Goal: Task Accomplishment & Management: Manage account settings

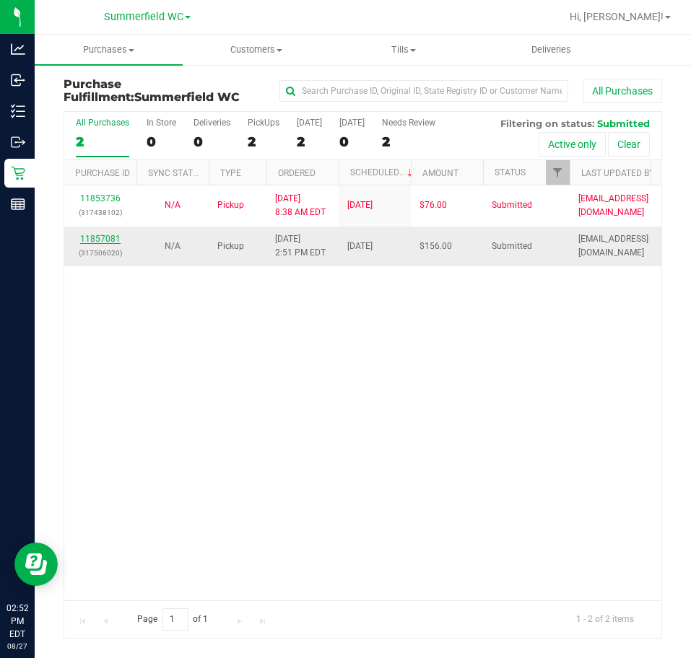
click at [86, 238] on link "11857081" at bounding box center [100, 239] width 40 height 10
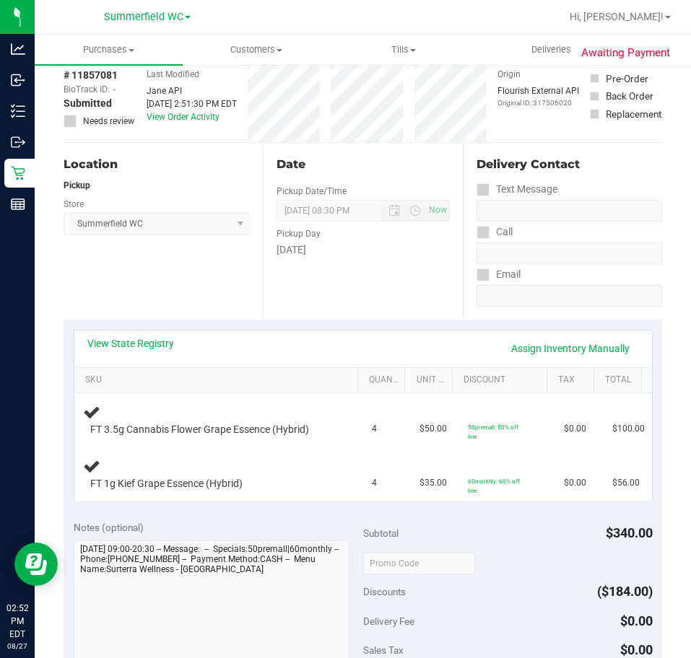
scroll to position [72, 0]
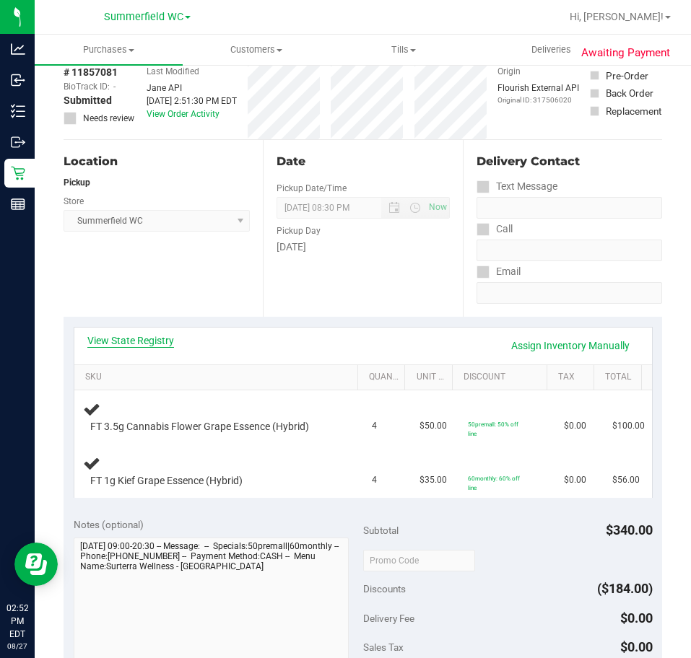
click at [154, 341] on link "View State Registry" at bounding box center [130, 340] width 87 height 14
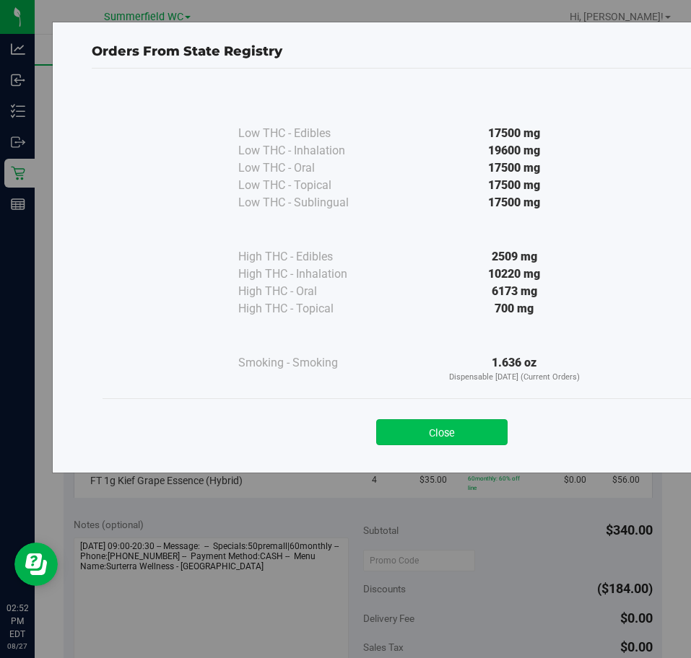
click at [456, 431] on button "Close" at bounding box center [441, 432] width 131 height 26
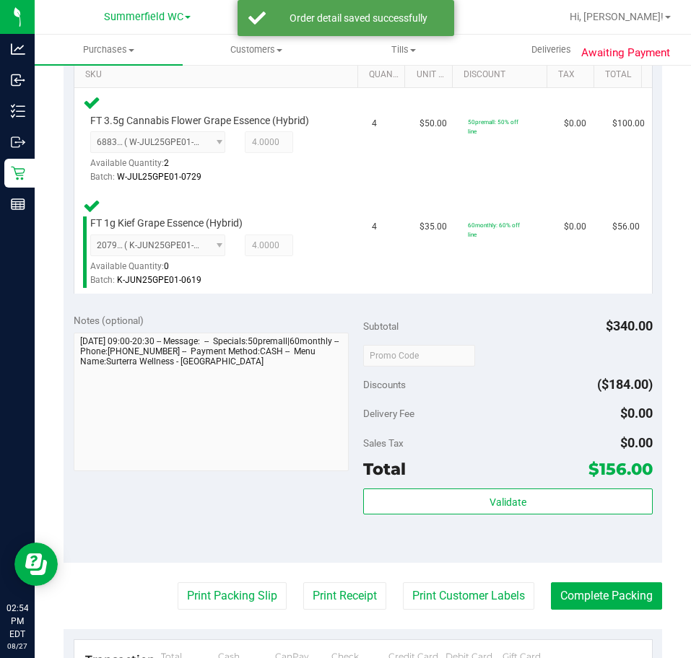
scroll to position [577, 0]
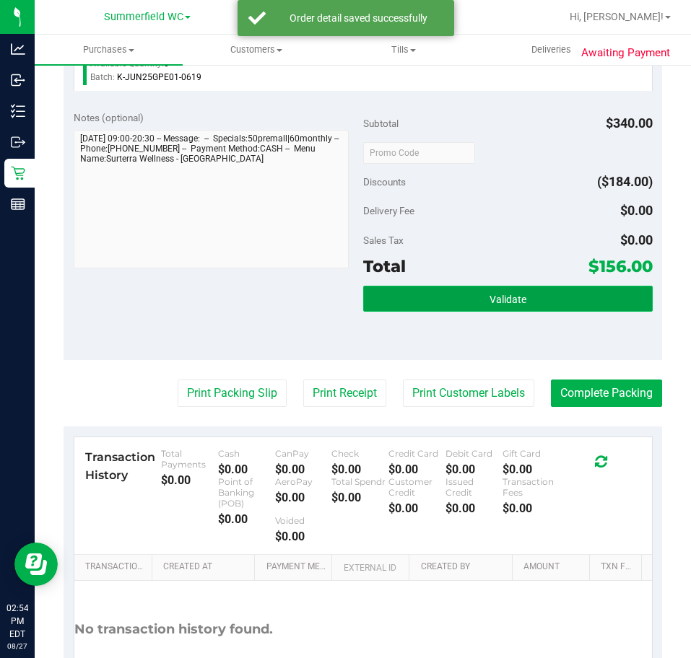
click at [470, 297] on button "Validate" at bounding box center [507, 299] width 289 height 26
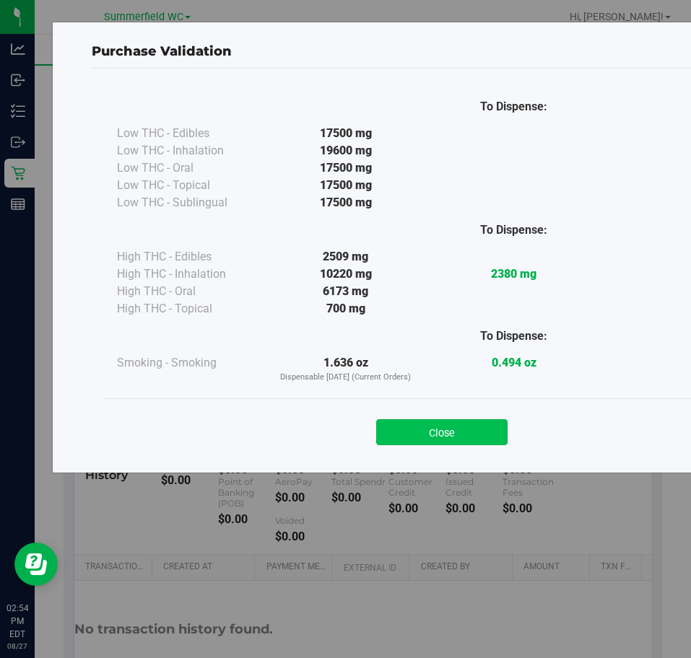
click at [411, 437] on button "Close" at bounding box center [441, 432] width 131 height 26
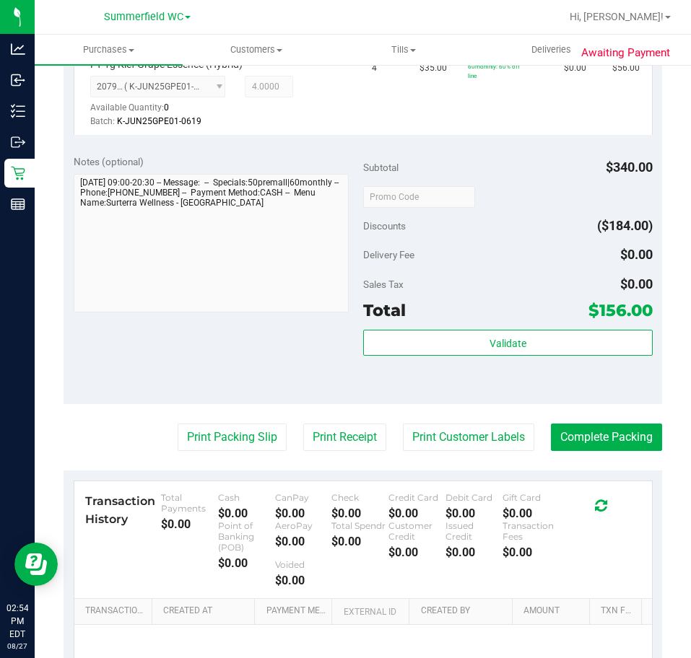
scroll to position [683, 0]
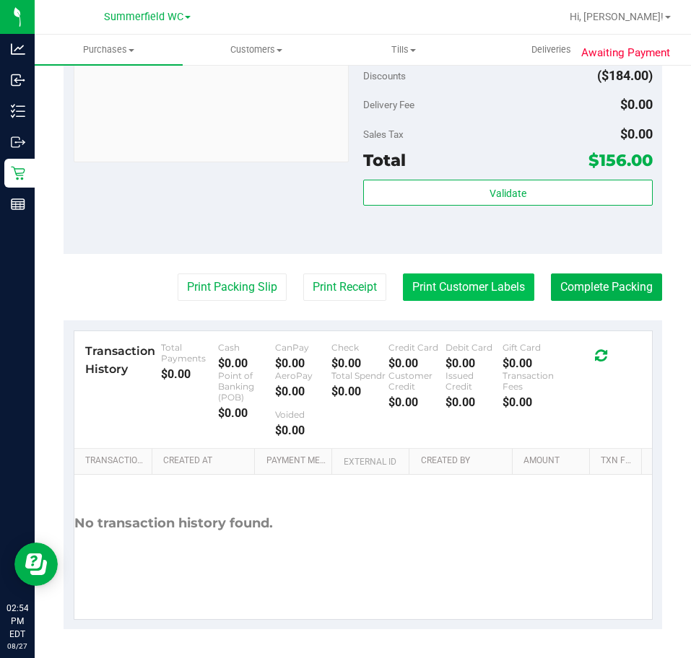
click at [499, 293] on button "Print Customer Labels" at bounding box center [468, 286] width 131 height 27
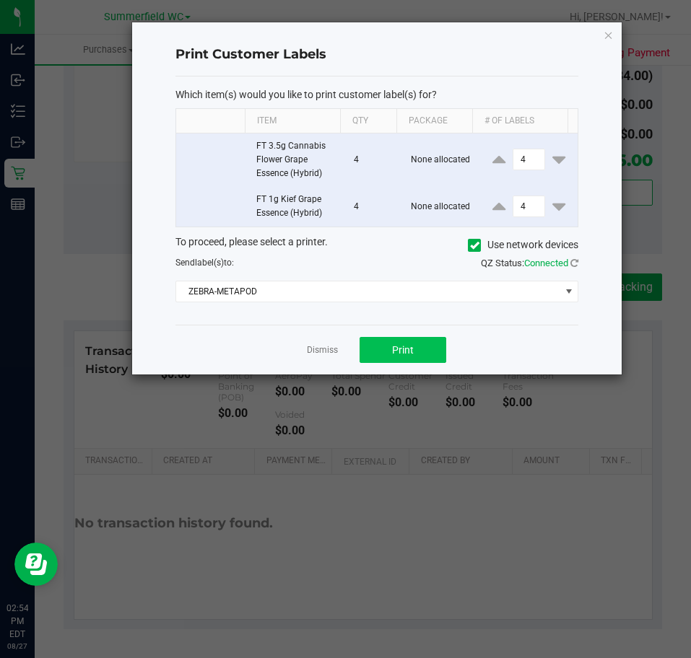
click at [427, 343] on div "Dismiss Print" at bounding box center [376, 350] width 403 height 50
click at [426, 345] on button "Print" at bounding box center [402, 350] width 87 height 26
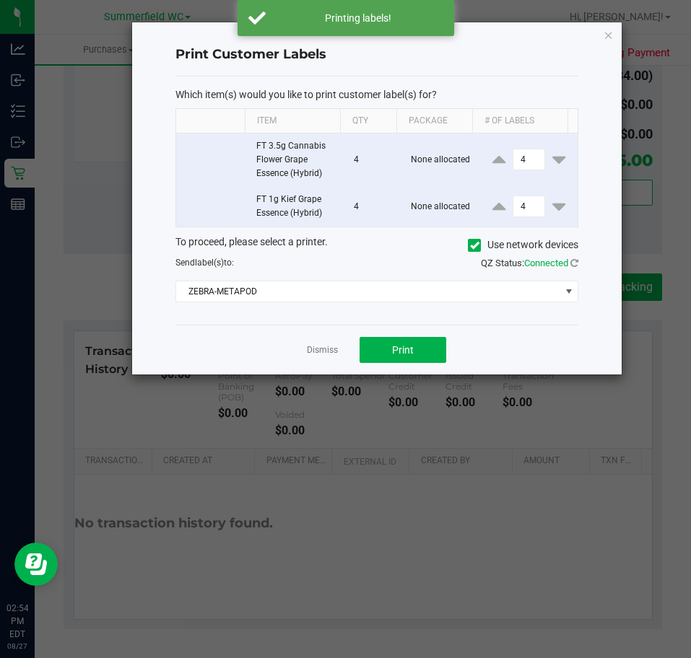
click at [330, 346] on link "Dismiss" at bounding box center [322, 350] width 31 height 12
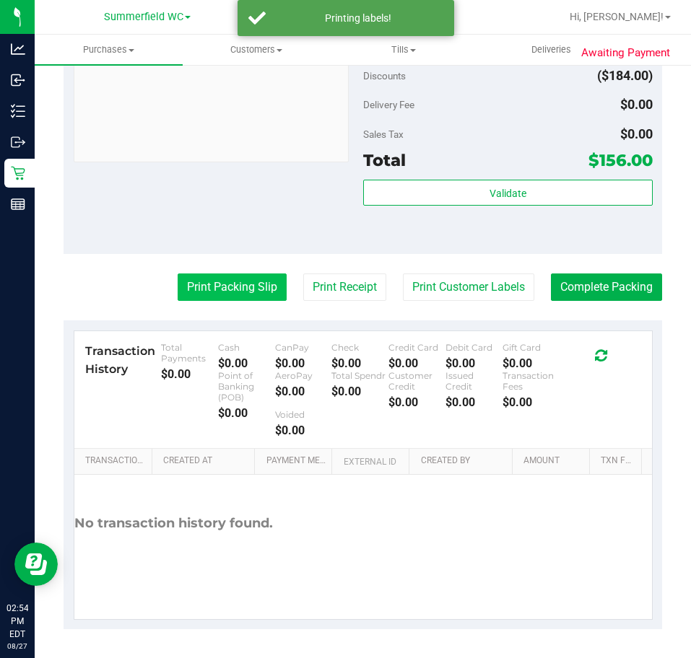
click at [211, 289] on button "Print Packing Slip" at bounding box center [231, 286] width 109 height 27
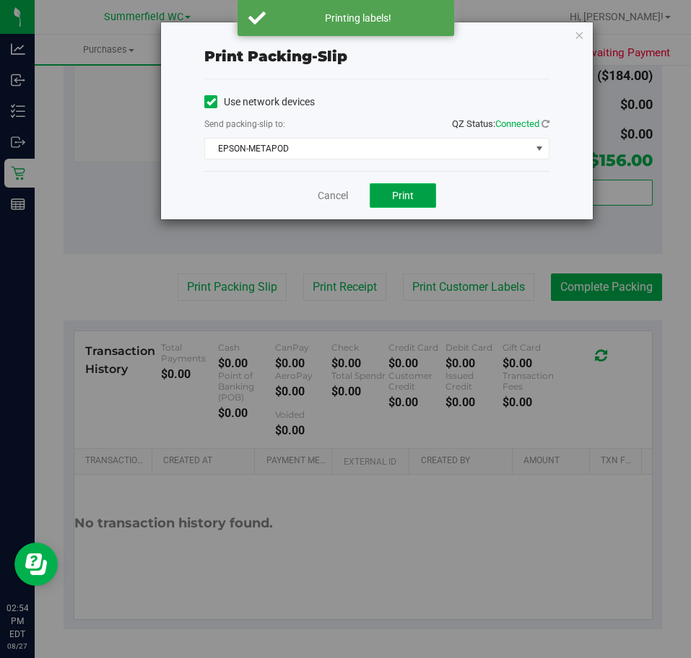
click at [395, 192] on span "Print" at bounding box center [403, 196] width 22 height 12
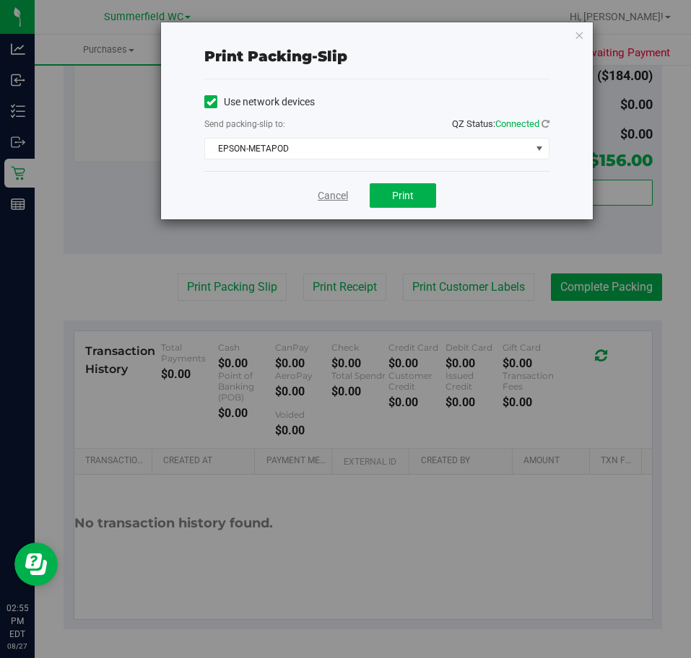
click at [328, 200] on link "Cancel" at bounding box center [332, 195] width 30 height 15
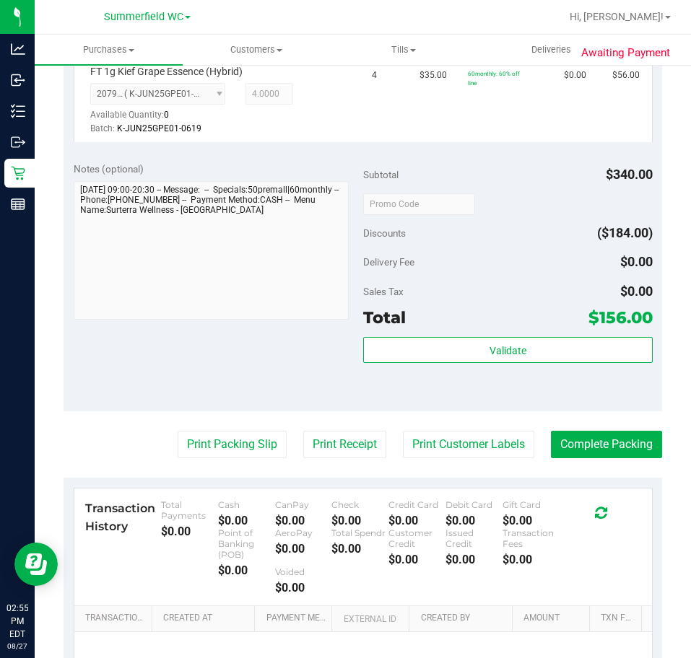
scroll to position [467, 0]
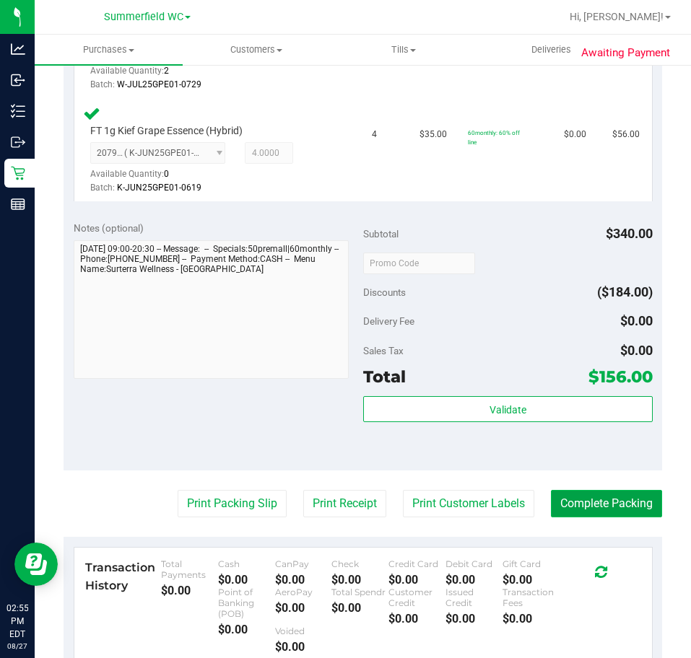
click at [605, 511] on button "Complete Packing" at bounding box center [606, 503] width 111 height 27
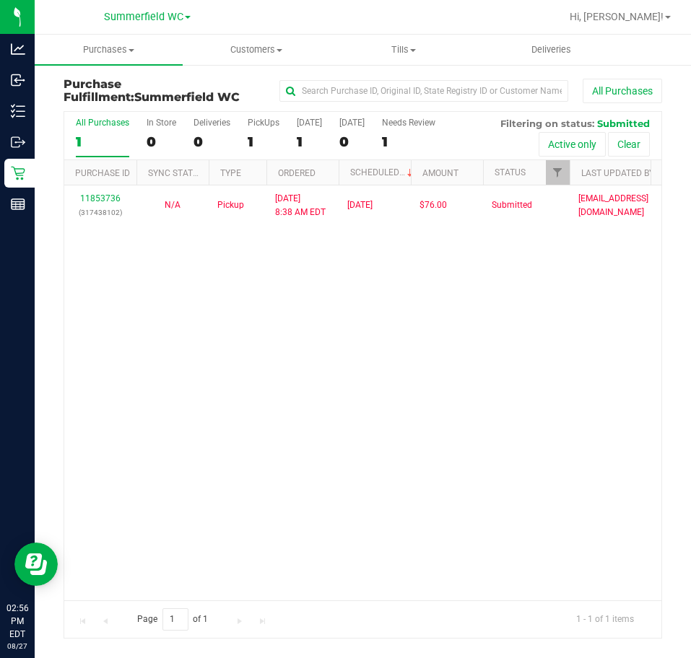
drag, startPoint x: 320, startPoint y: 461, endPoint x: 330, endPoint y: 474, distance: 16.5
click at [317, 461] on div "11853736 (317438102) N/A Pickup 8/27/2025 8:38 AM EDT 8/27/2025 $76.00 Submitte…" at bounding box center [362, 392] width 597 height 415
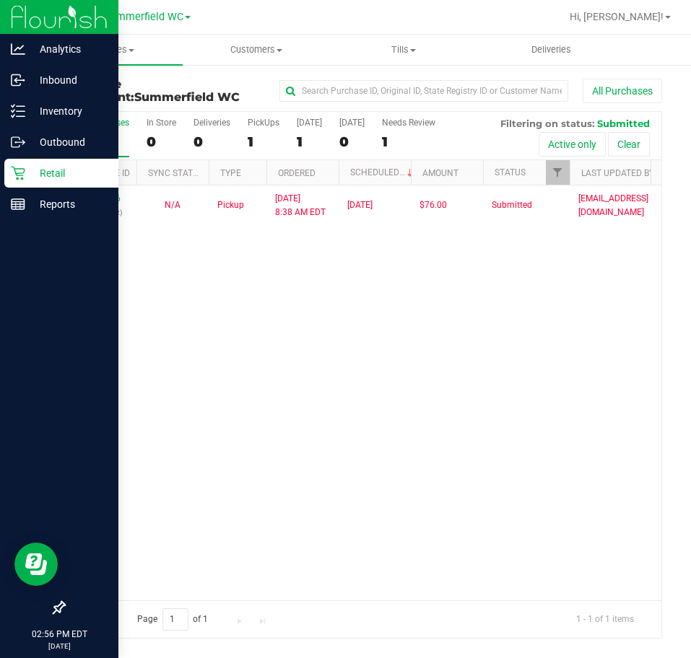
click at [38, 179] on p "Retail" at bounding box center [68, 173] width 87 height 17
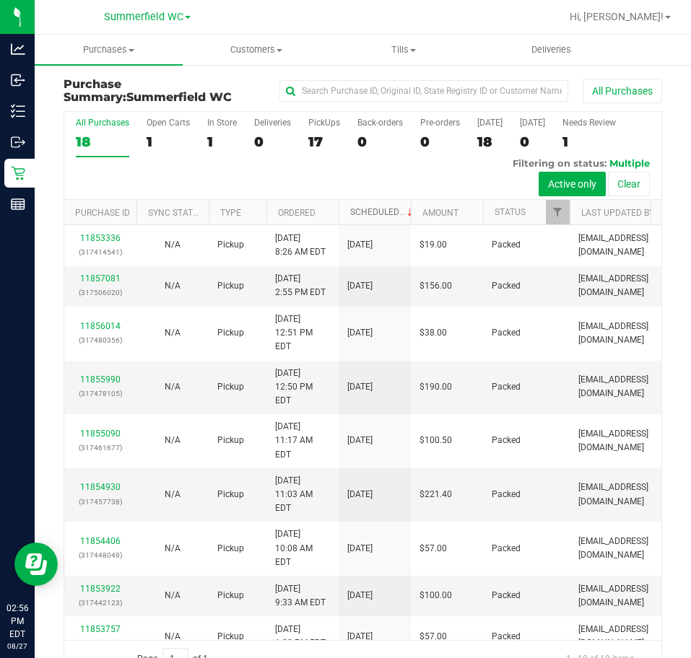
click at [380, 216] on link "Scheduled" at bounding box center [383, 212] width 66 height 10
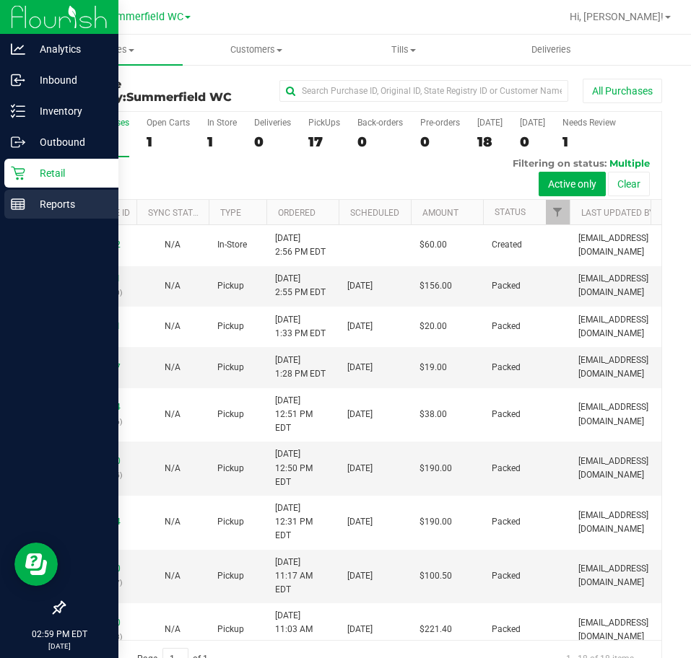
click at [27, 203] on p "Reports" at bounding box center [68, 204] width 87 height 17
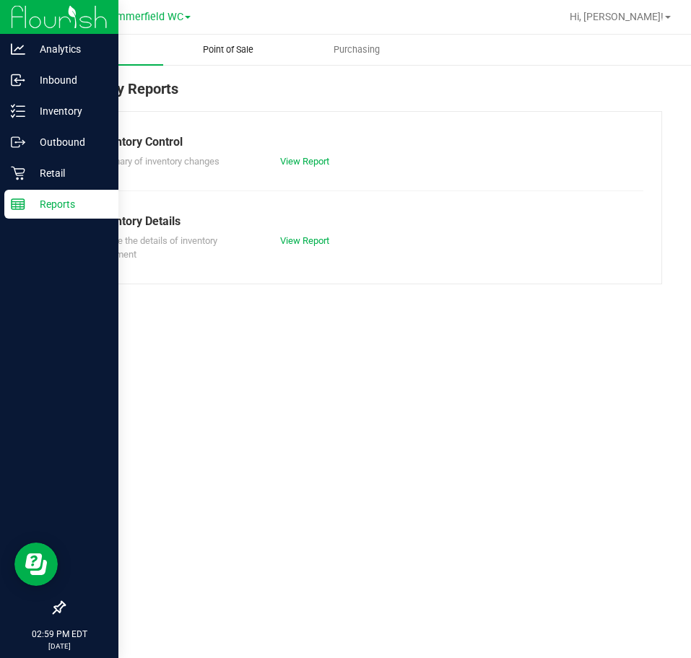
click at [229, 51] on span "Point of Sale" at bounding box center [227, 49] width 89 height 13
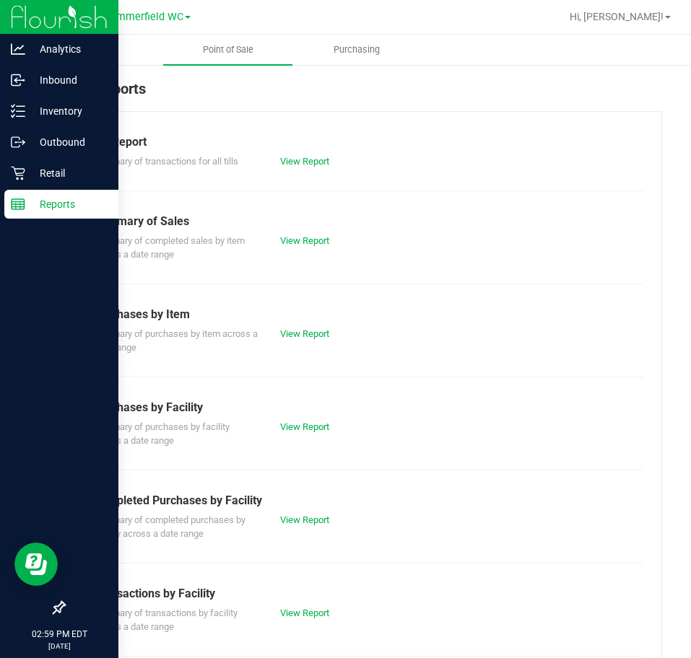
click at [295, 251] on div "Summary of completed sales by item across a date range View Report" at bounding box center [362, 246] width 561 height 32
click at [298, 251] on div "Summary of completed sales by item across a date range View Report" at bounding box center [362, 246] width 561 height 32
click at [302, 242] on link "View Report" at bounding box center [304, 240] width 49 height 11
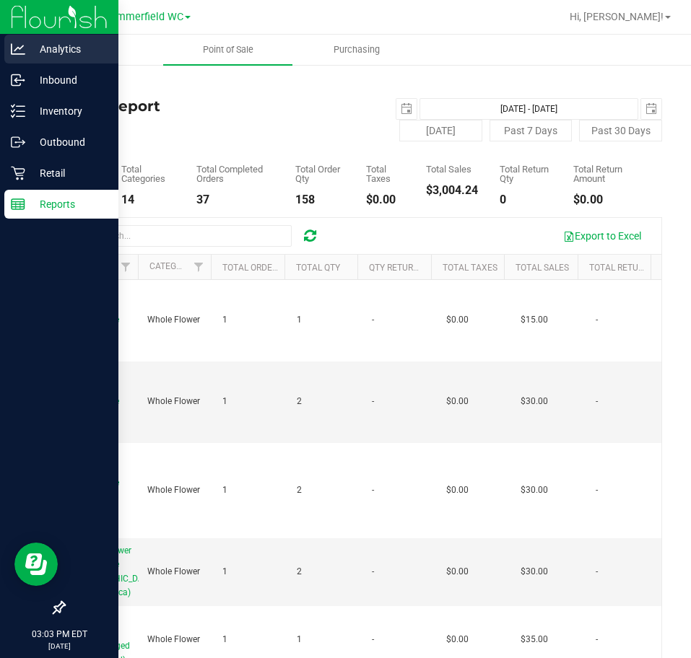
click at [35, 51] on p "Analytics" at bounding box center [68, 48] width 87 height 17
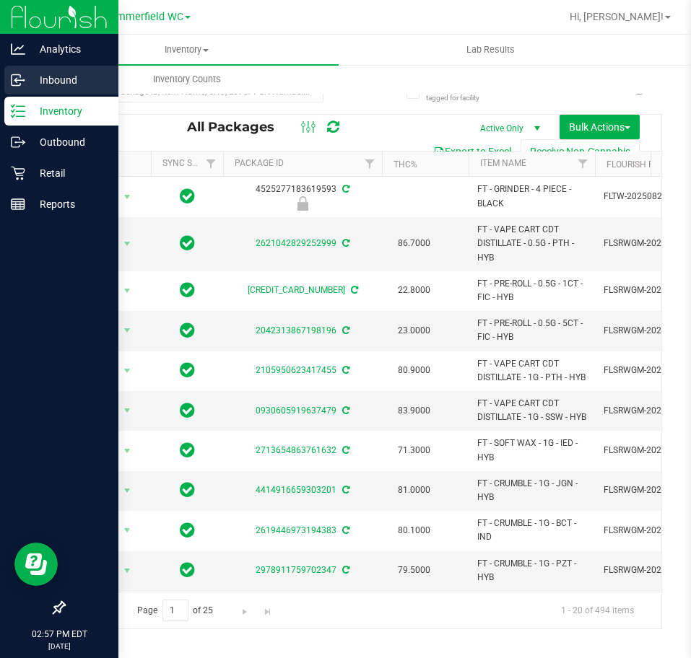
click at [23, 84] on icon at bounding box center [18, 80] width 14 height 14
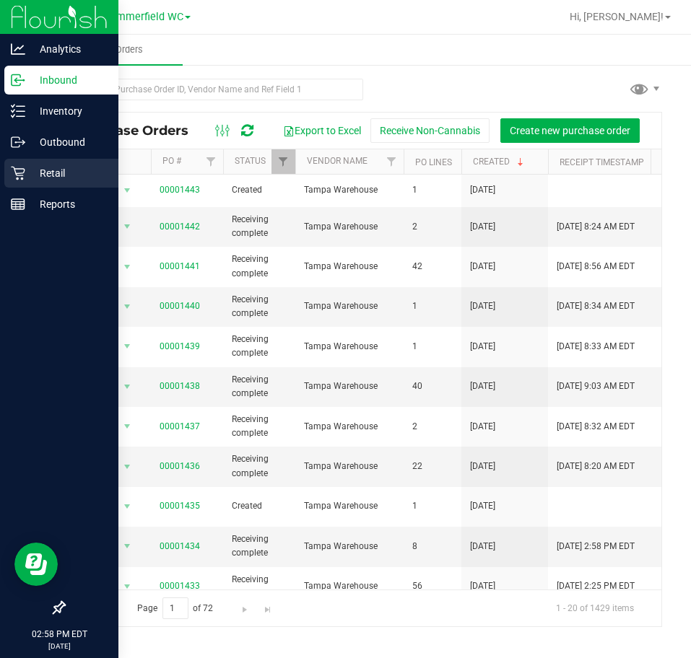
click at [29, 165] on p "Retail" at bounding box center [68, 173] width 87 height 17
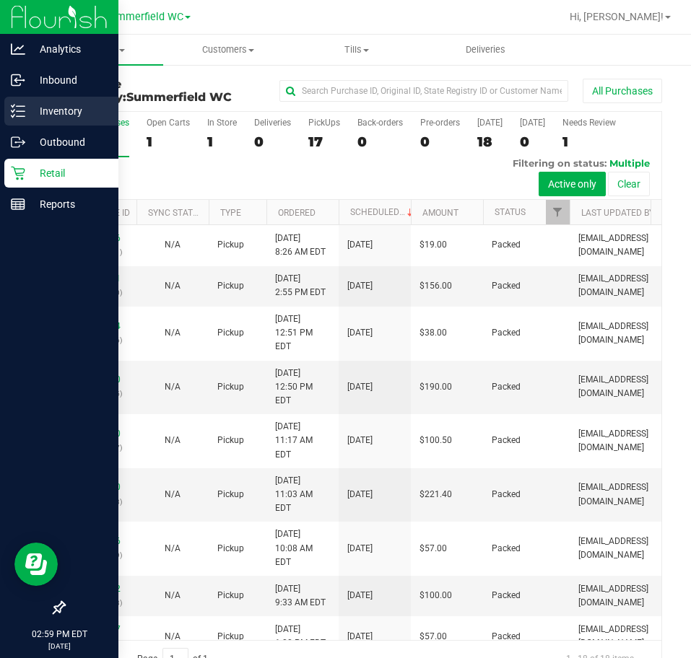
click at [29, 111] on p "Inventory" at bounding box center [68, 110] width 87 height 17
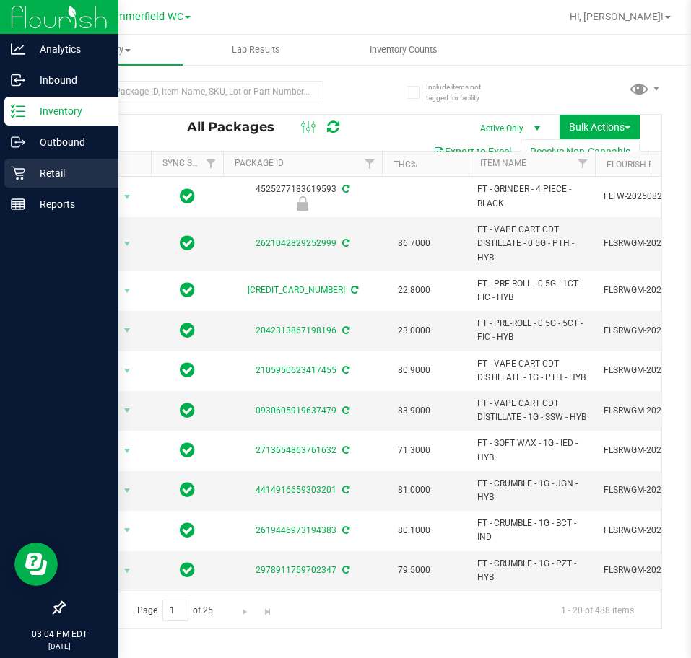
click at [30, 159] on div "Retail" at bounding box center [61, 173] width 114 height 29
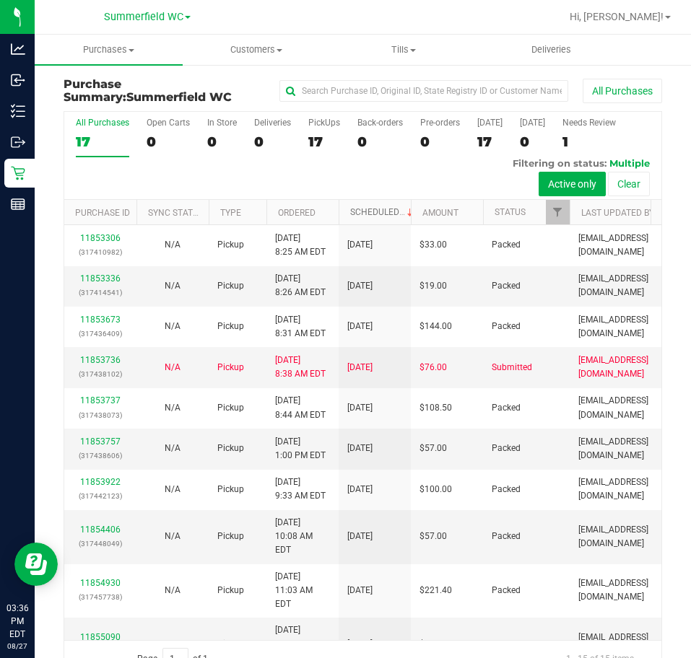
click at [391, 211] on link "Scheduled" at bounding box center [383, 212] width 66 height 10
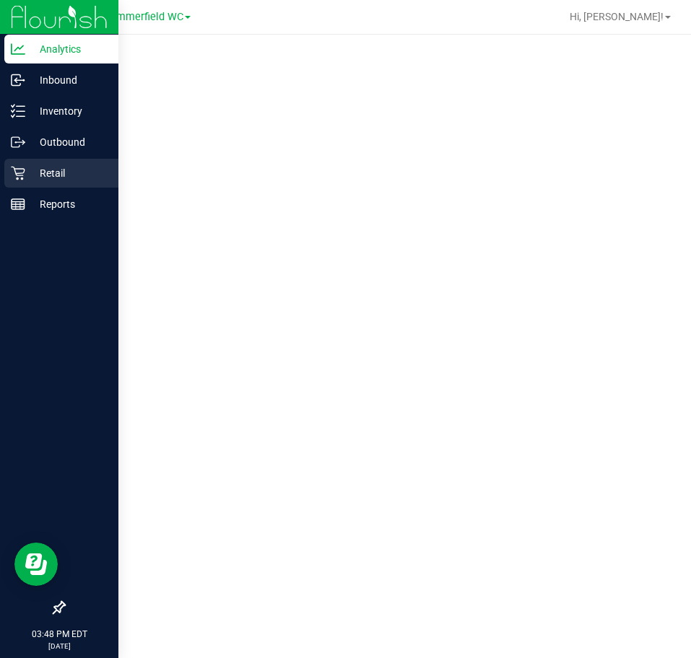
click at [20, 178] on icon at bounding box center [18, 173] width 14 height 14
